Goal: Browse casually

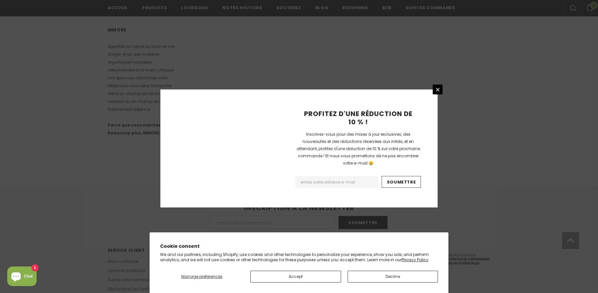
scroll to position [394, 0]
